Goal: Navigation & Orientation: Go to known website

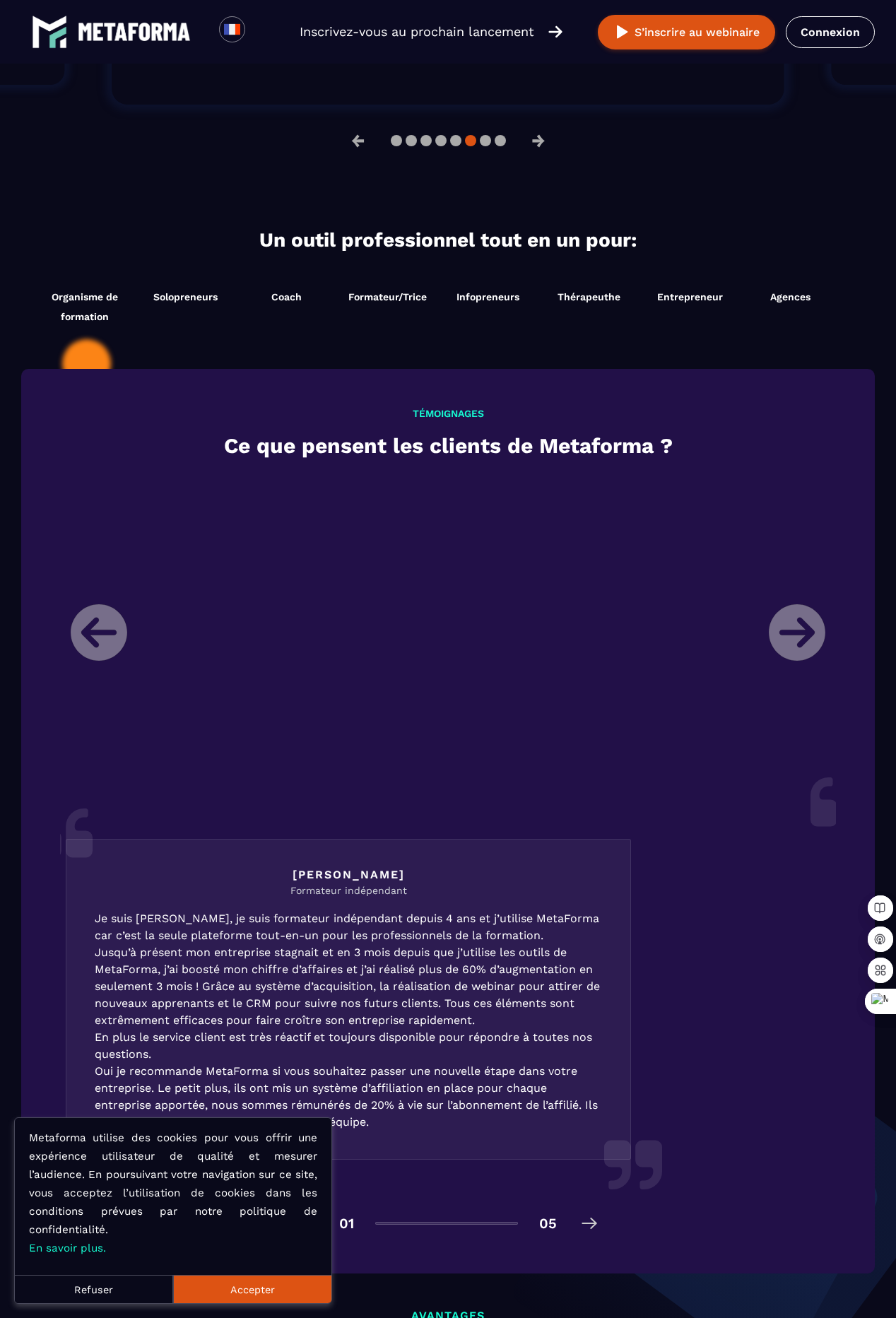
scroll to position [1374, 0]
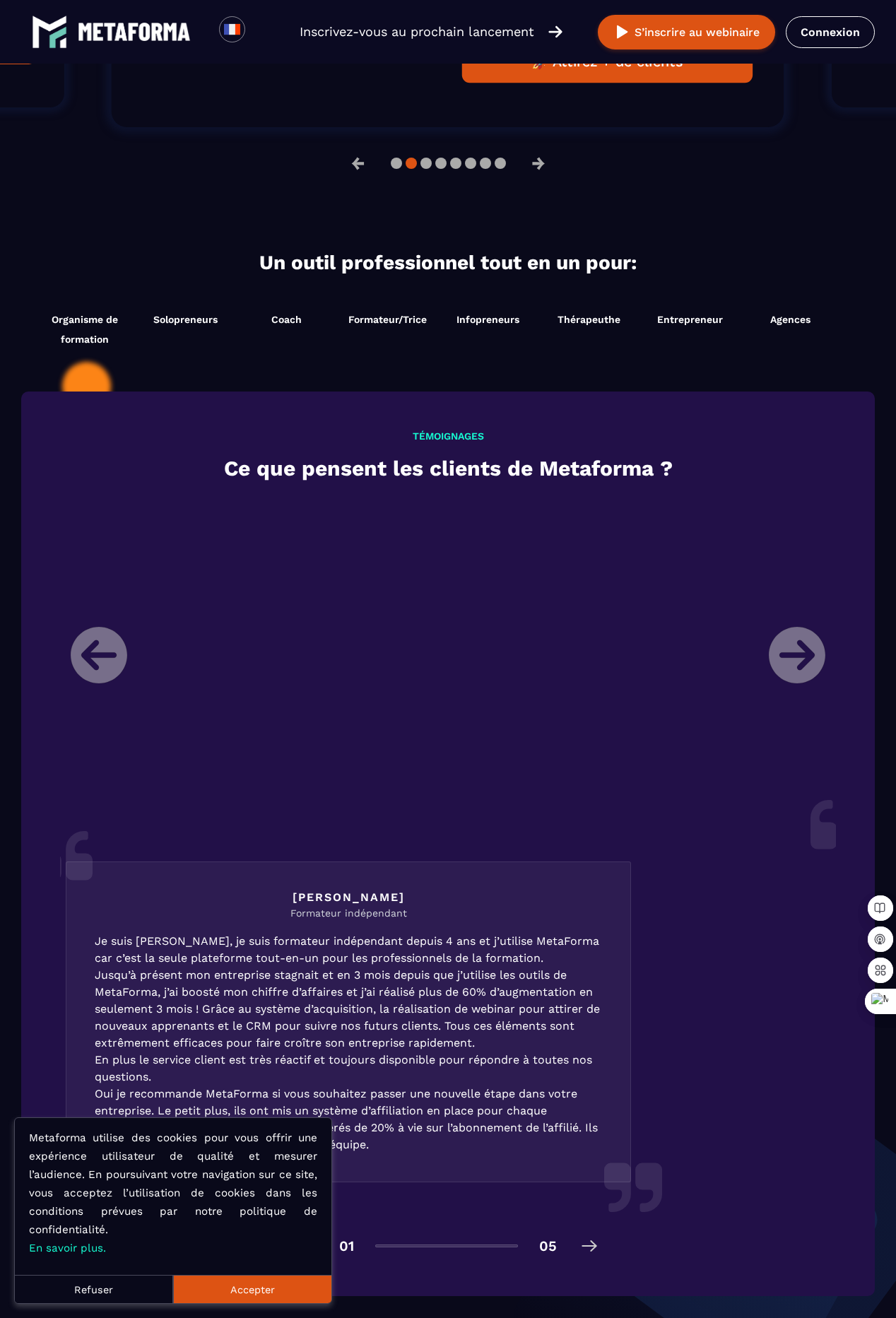
scroll to position [1374, 0]
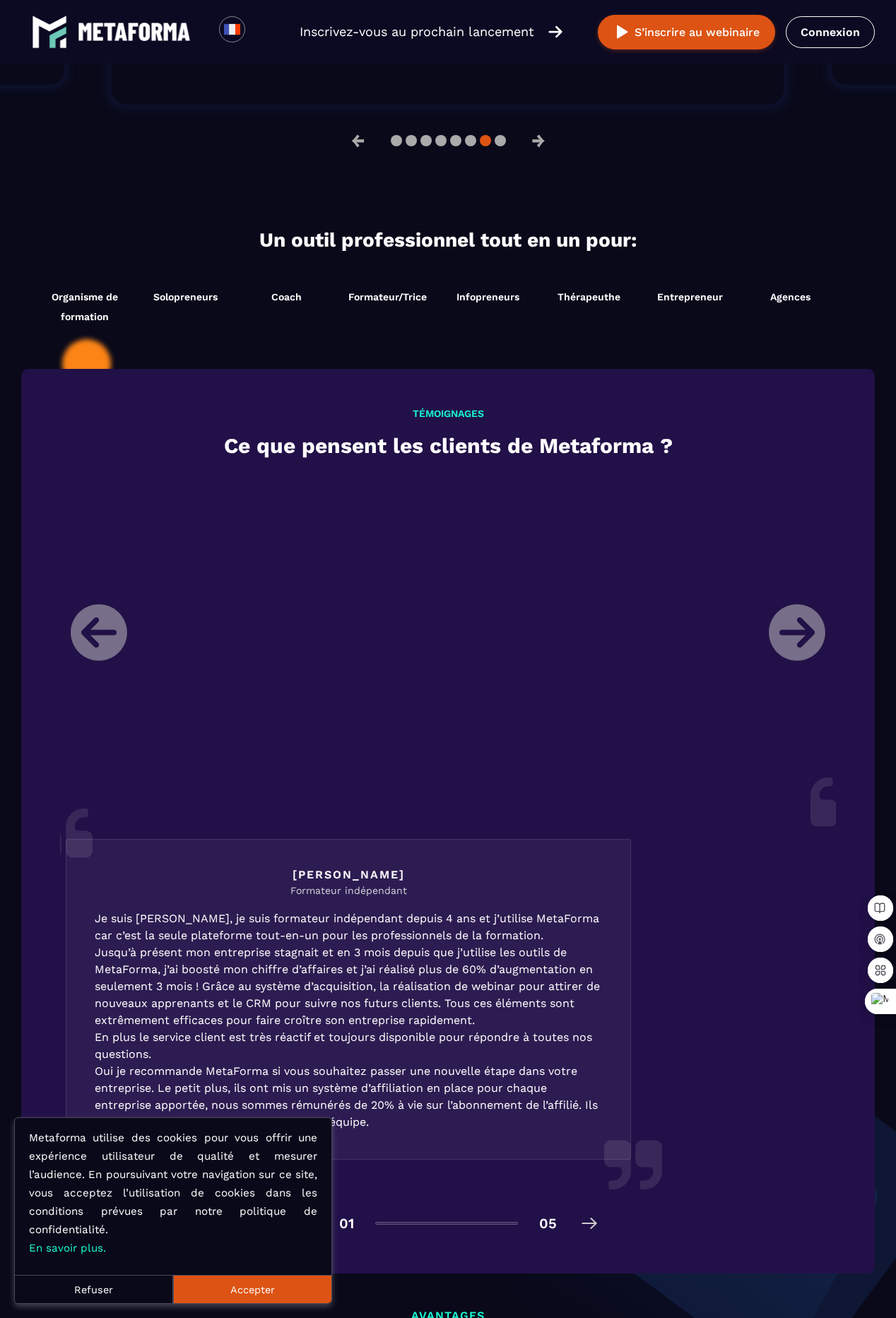
scroll to position [1374, 0]
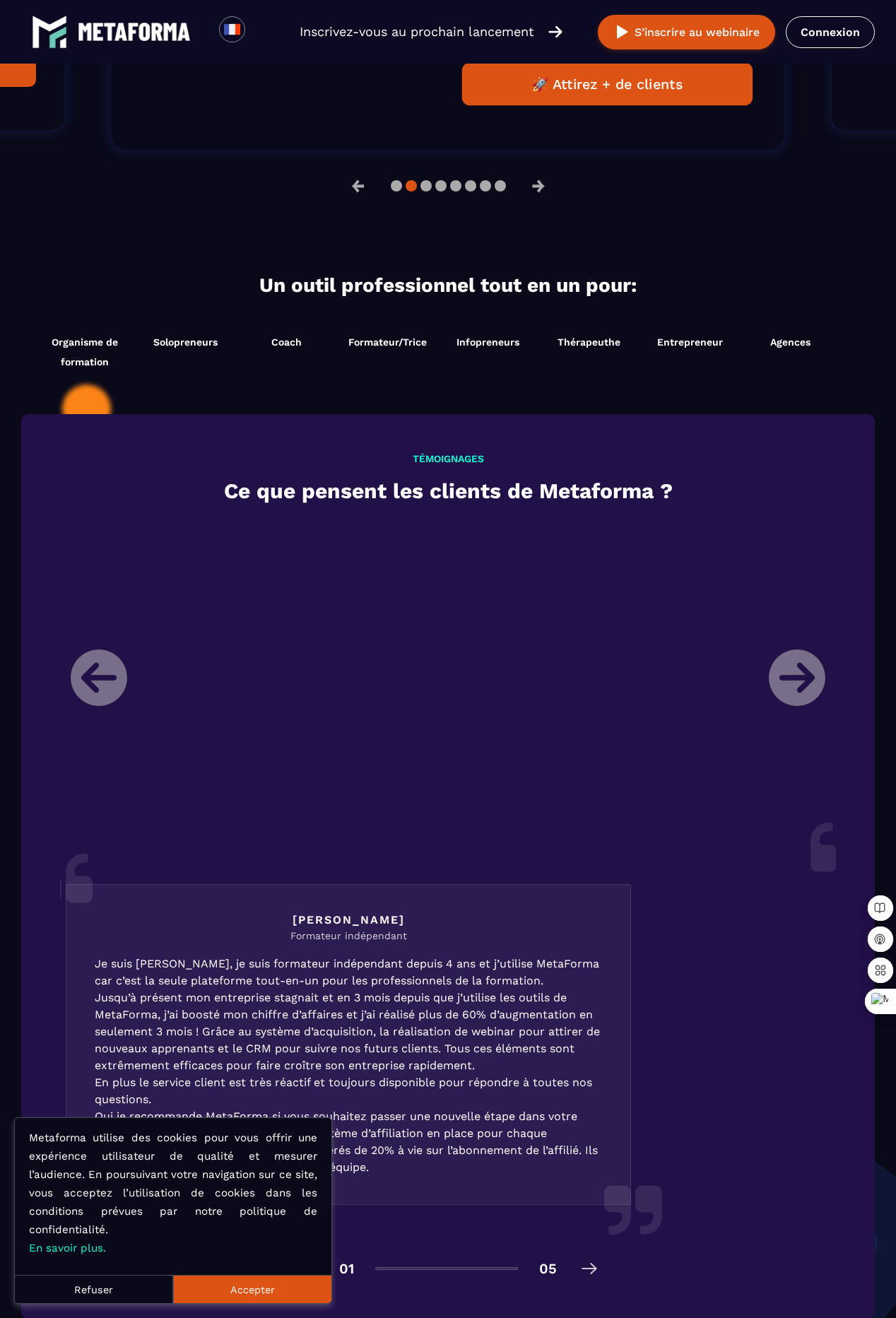
scroll to position [1397, 0]
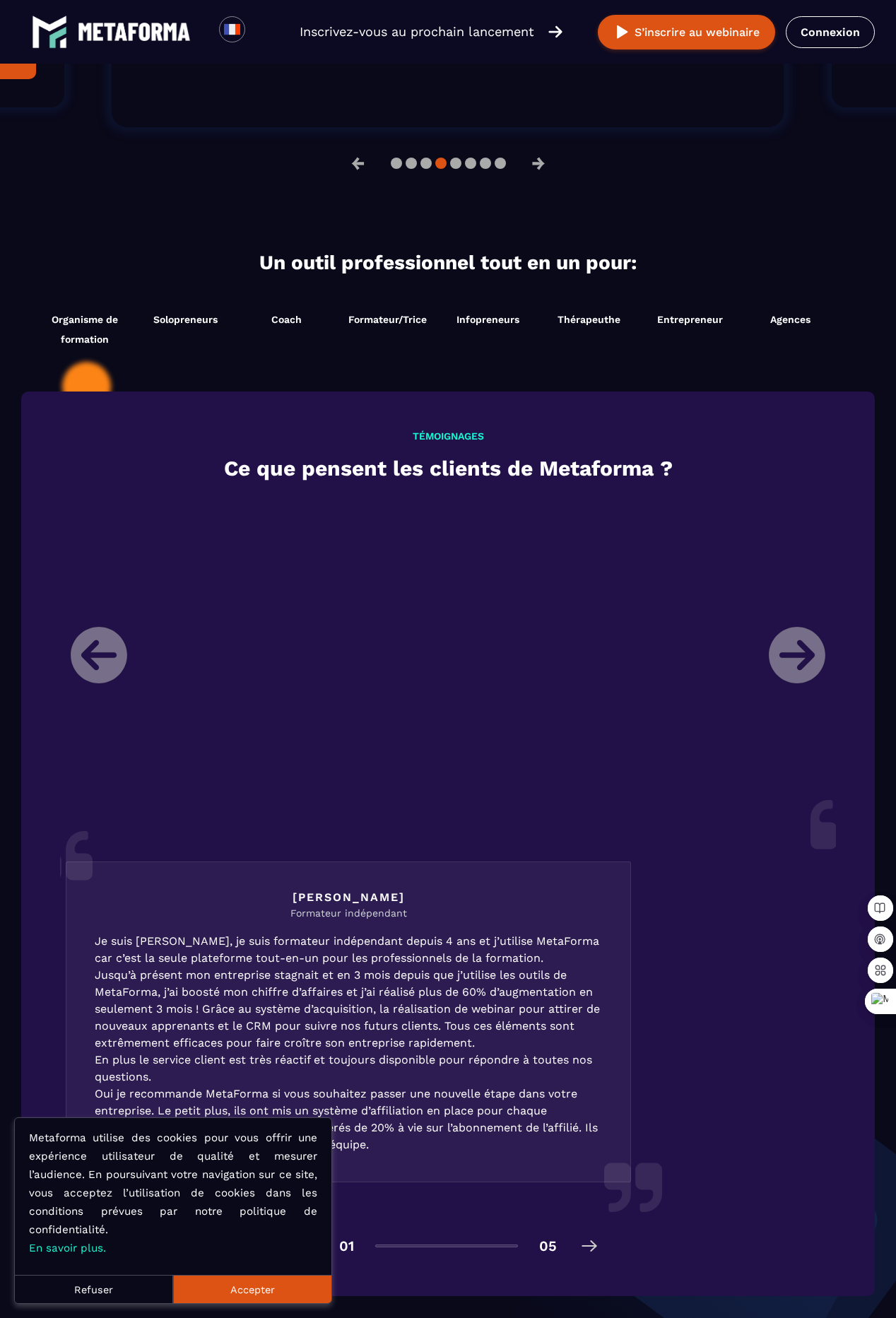
scroll to position [1374, 0]
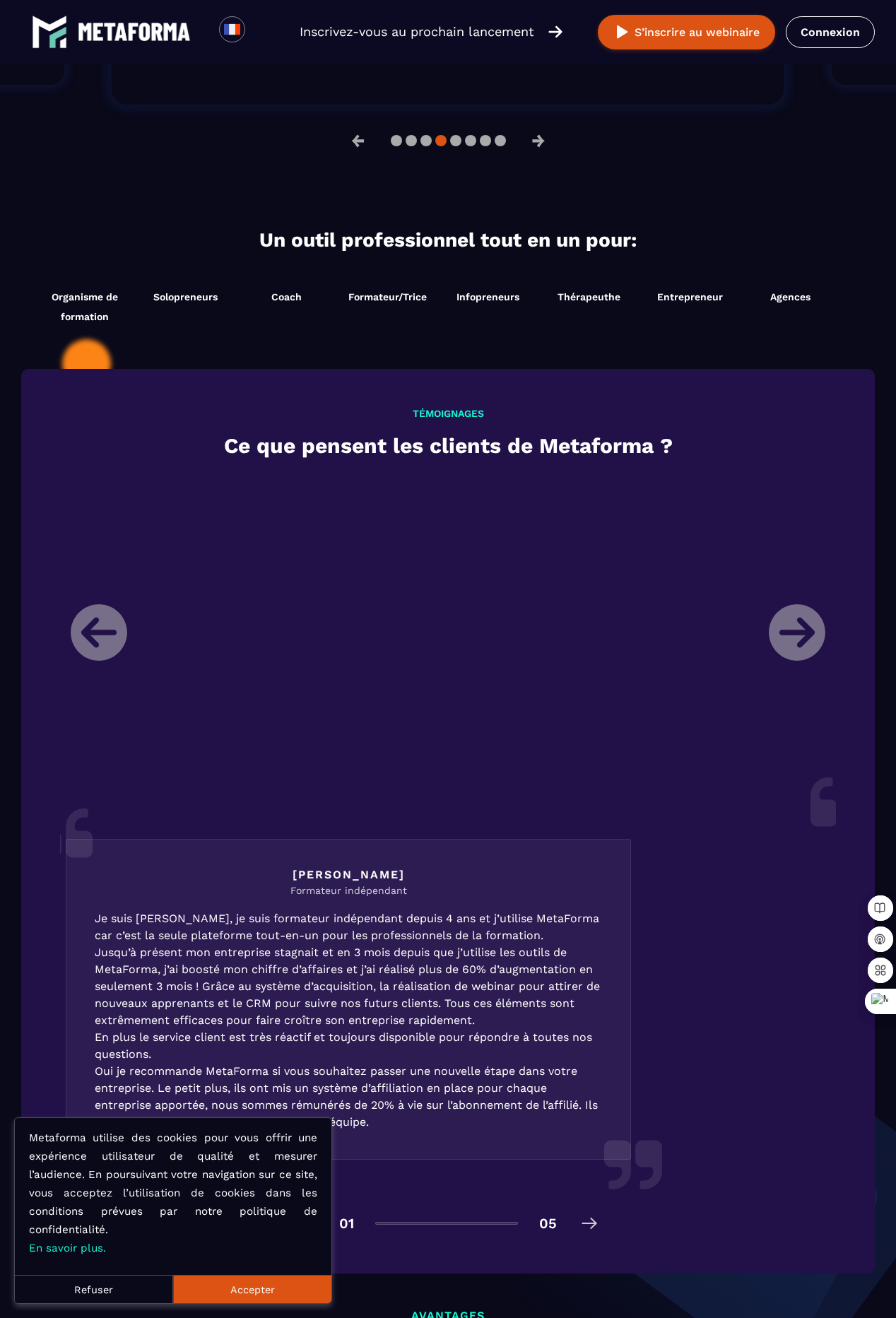
scroll to position [1374, 0]
